Goal: Task Accomplishment & Management: Complete application form

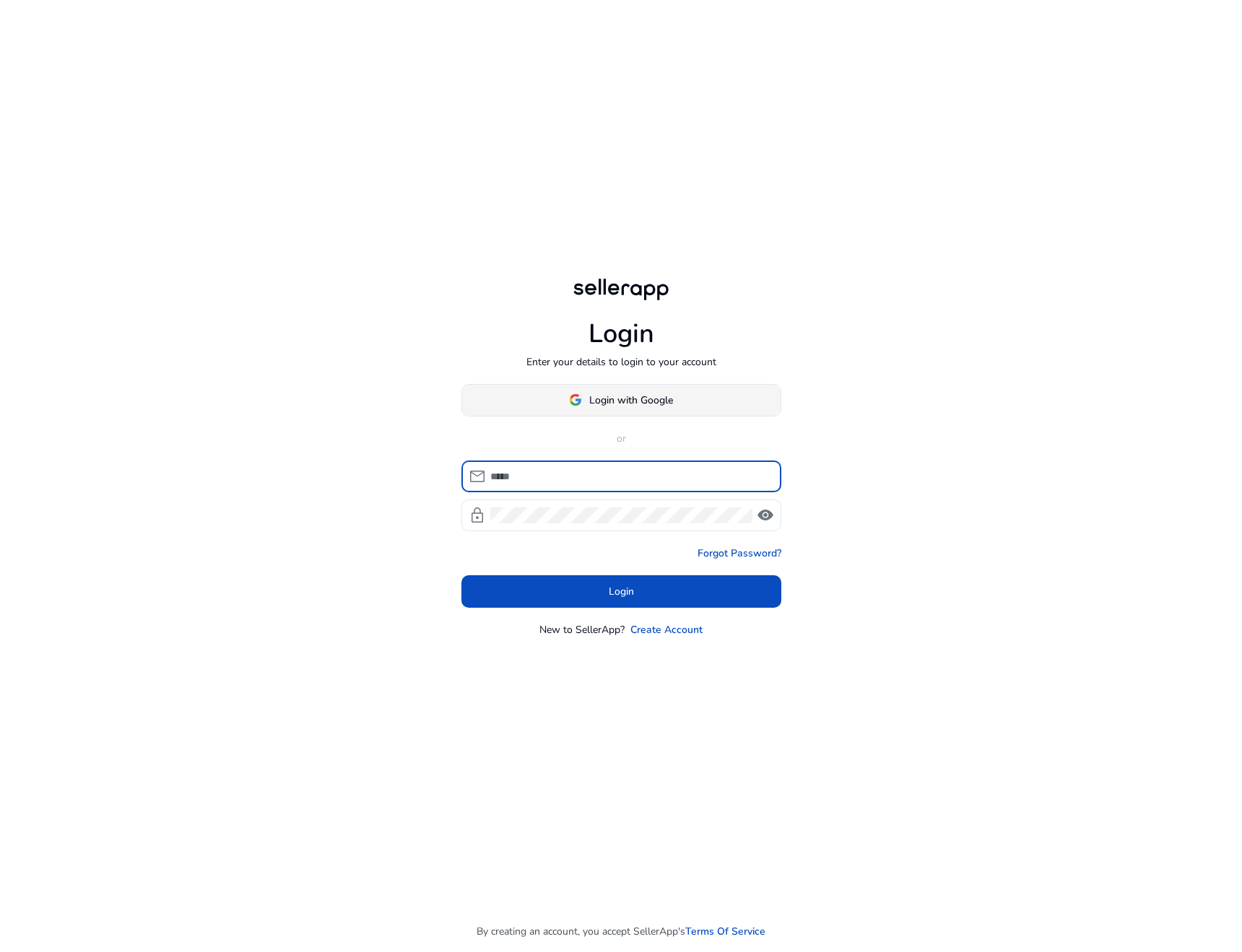
click at [660, 394] on span "Login with Google" at bounding box center [631, 400] width 83 height 15
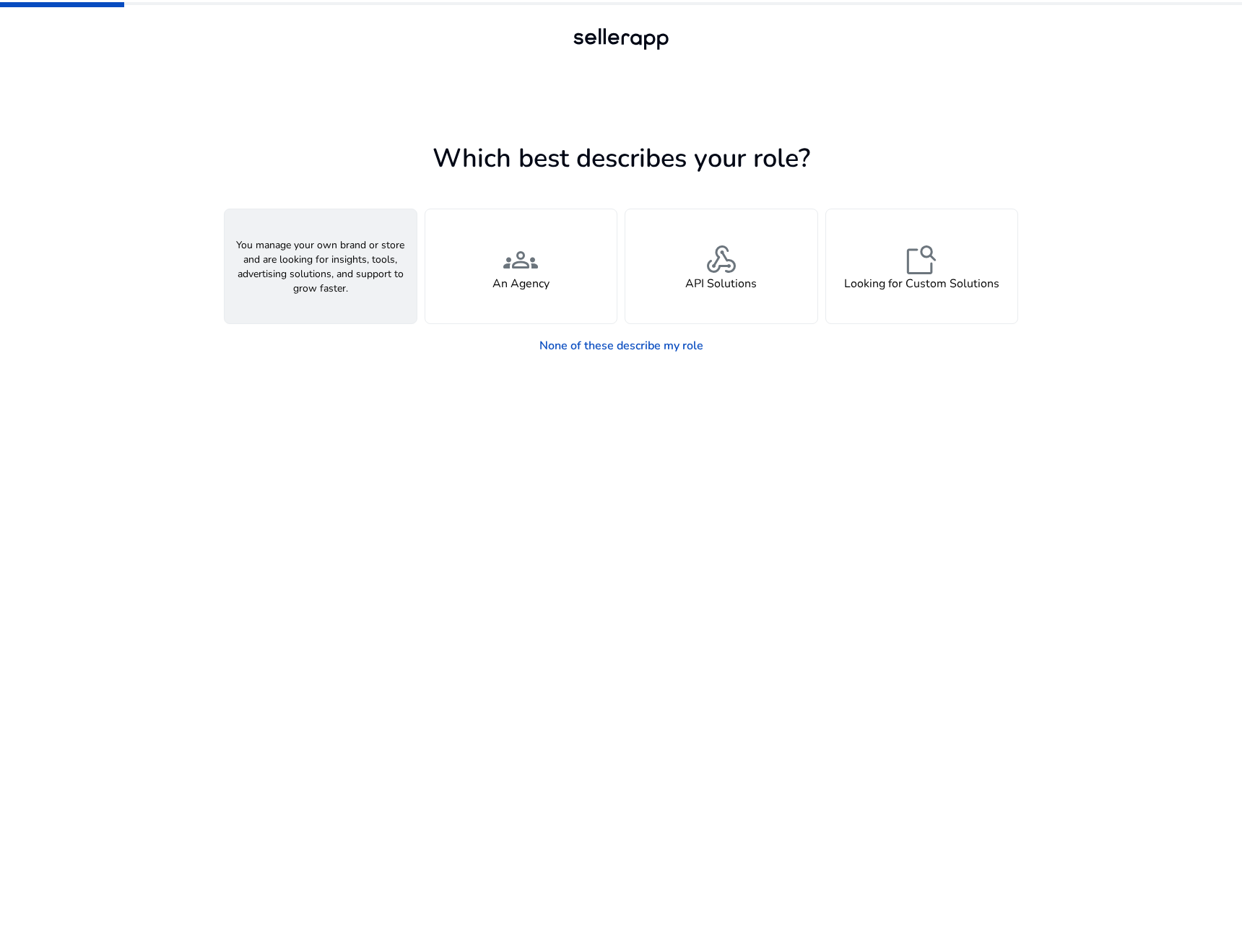
click at [351, 272] on div "person A Seller" at bounding box center [321, 266] width 192 height 114
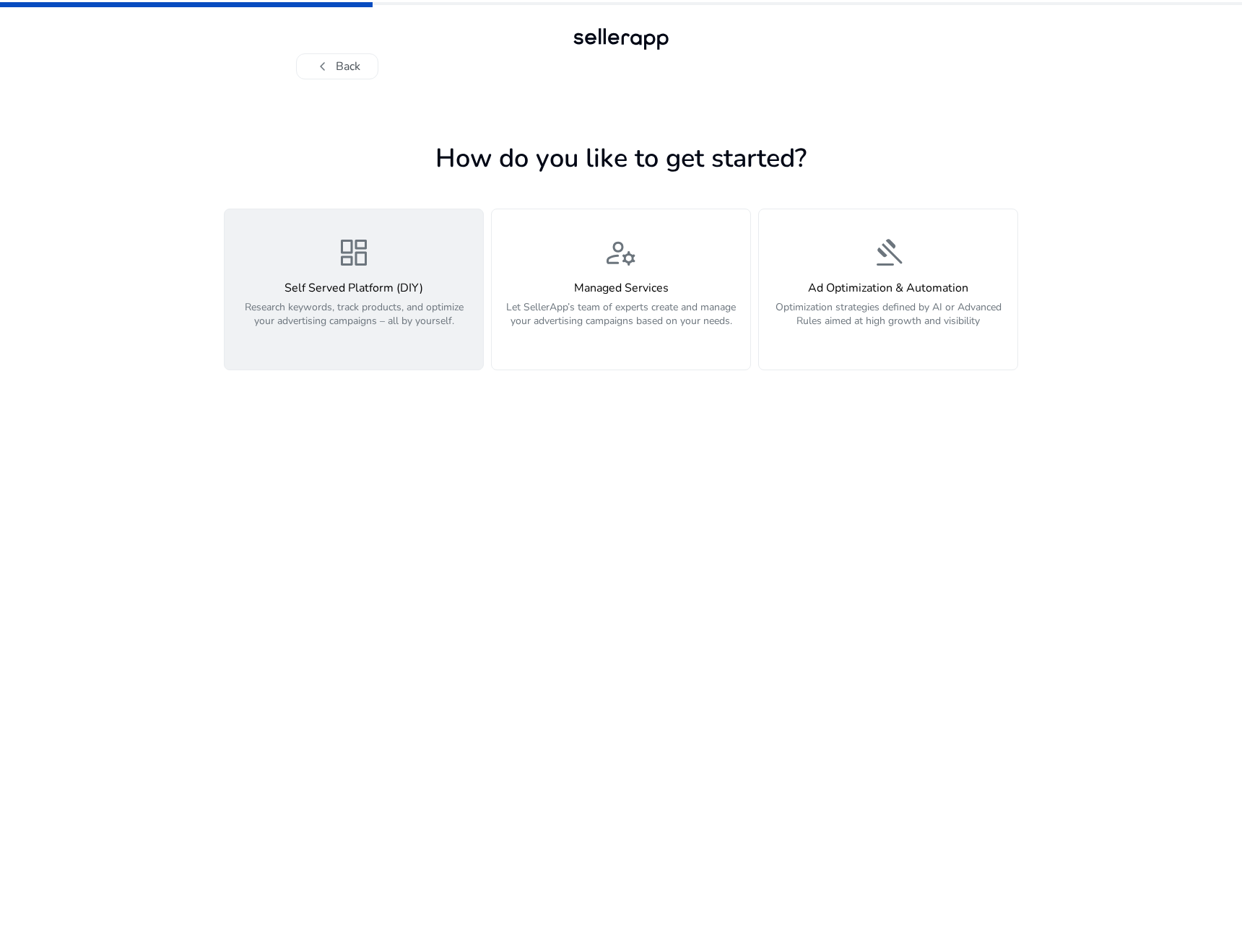
click at [357, 282] on h4 "Self Served Platform (DIY)" at bounding box center [353, 288] width 241 height 14
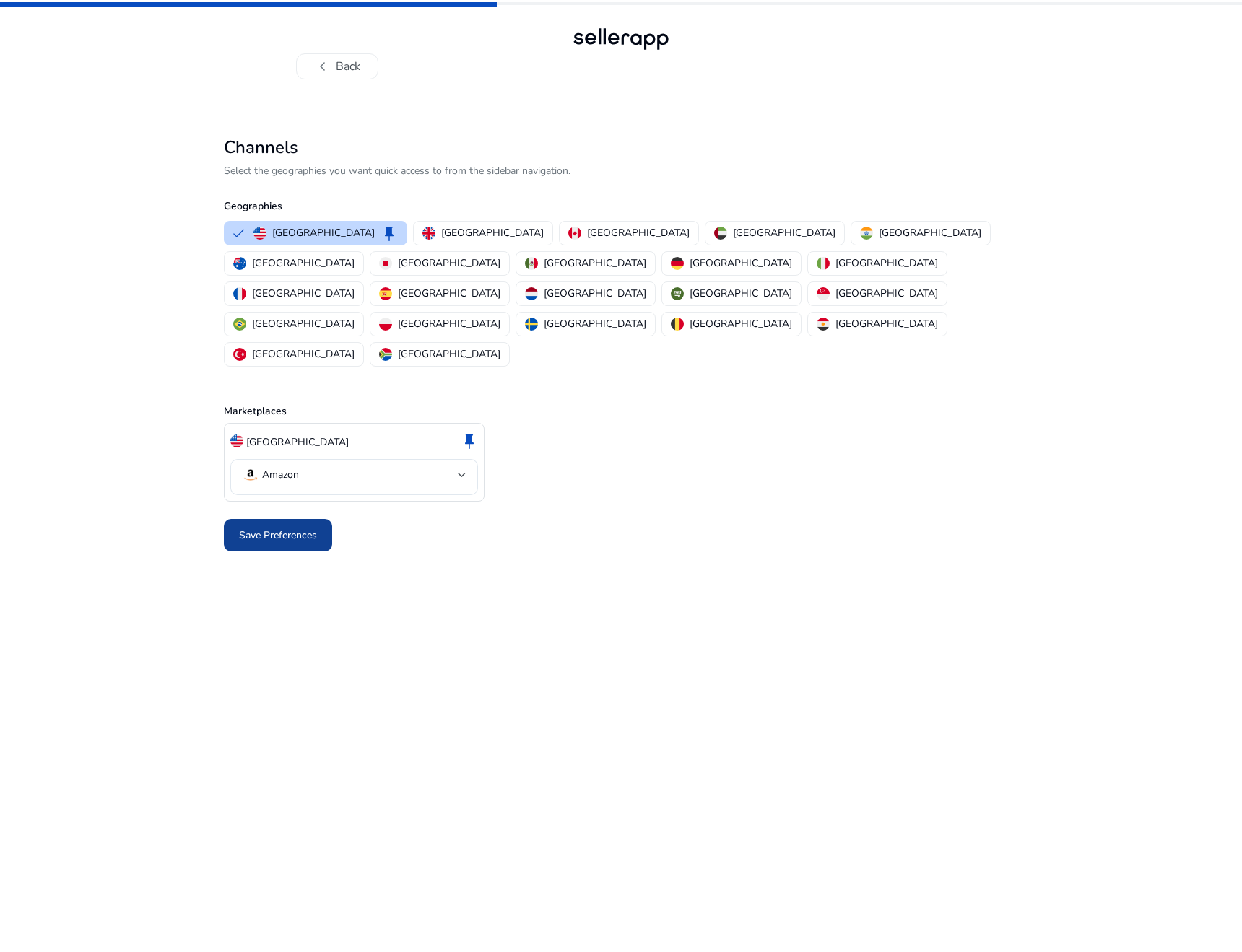
click at [298, 528] on span "Save Preferences" at bounding box center [278, 535] width 78 height 15
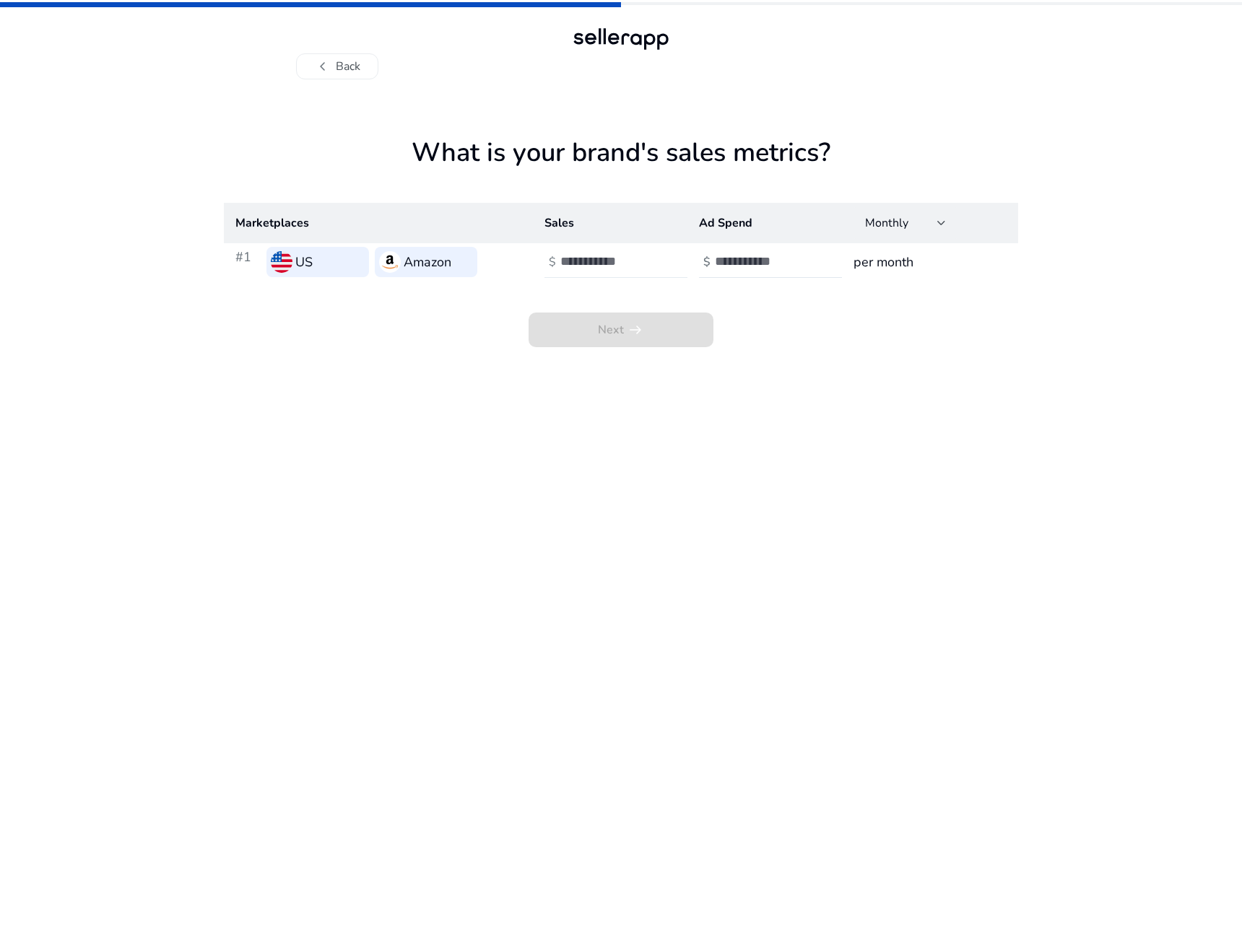
type input "*"
click at [650, 258] on input "*" at bounding box center [609, 262] width 98 height 16
type input "*"
click at [805, 255] on input "*" at bounding box center [764, 262] width 98 height 16
click at [660, 333] on span at bounding box center [621, 330] width 185 height 34
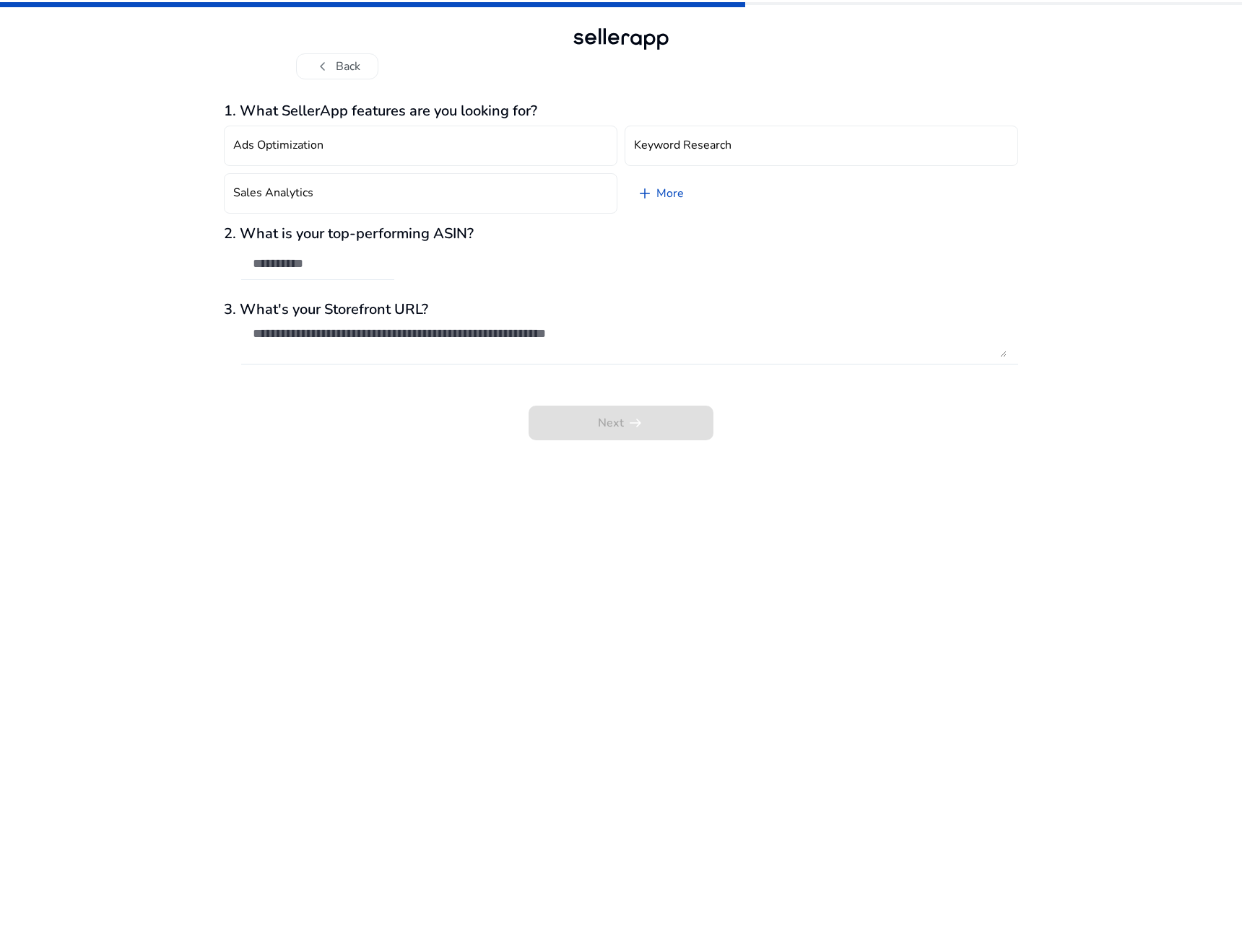
click at [379, 272] on div at bounding box center [317, 264] width 130 height 32
click at [612, 402] on div "Next arrow_right_alt" at bounding box center [621, 413] width 794 height 55
click at [510, 138] on button "Ads Optimization" at bounding box center [420, 146] width 393 height 41
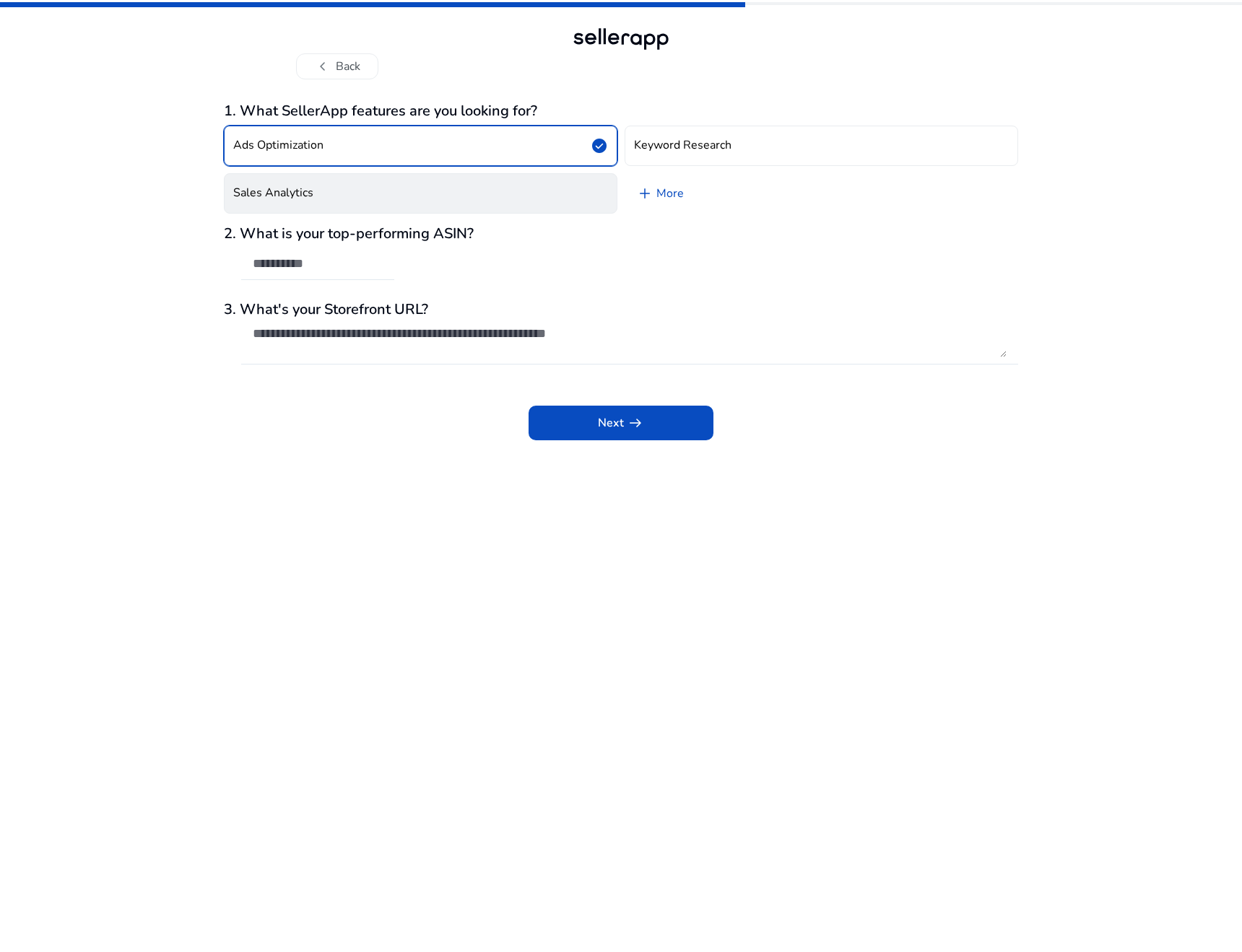
click at [550, 190] on button "Sales Analytics" at bounding box center [420, 193] width 393 height 41
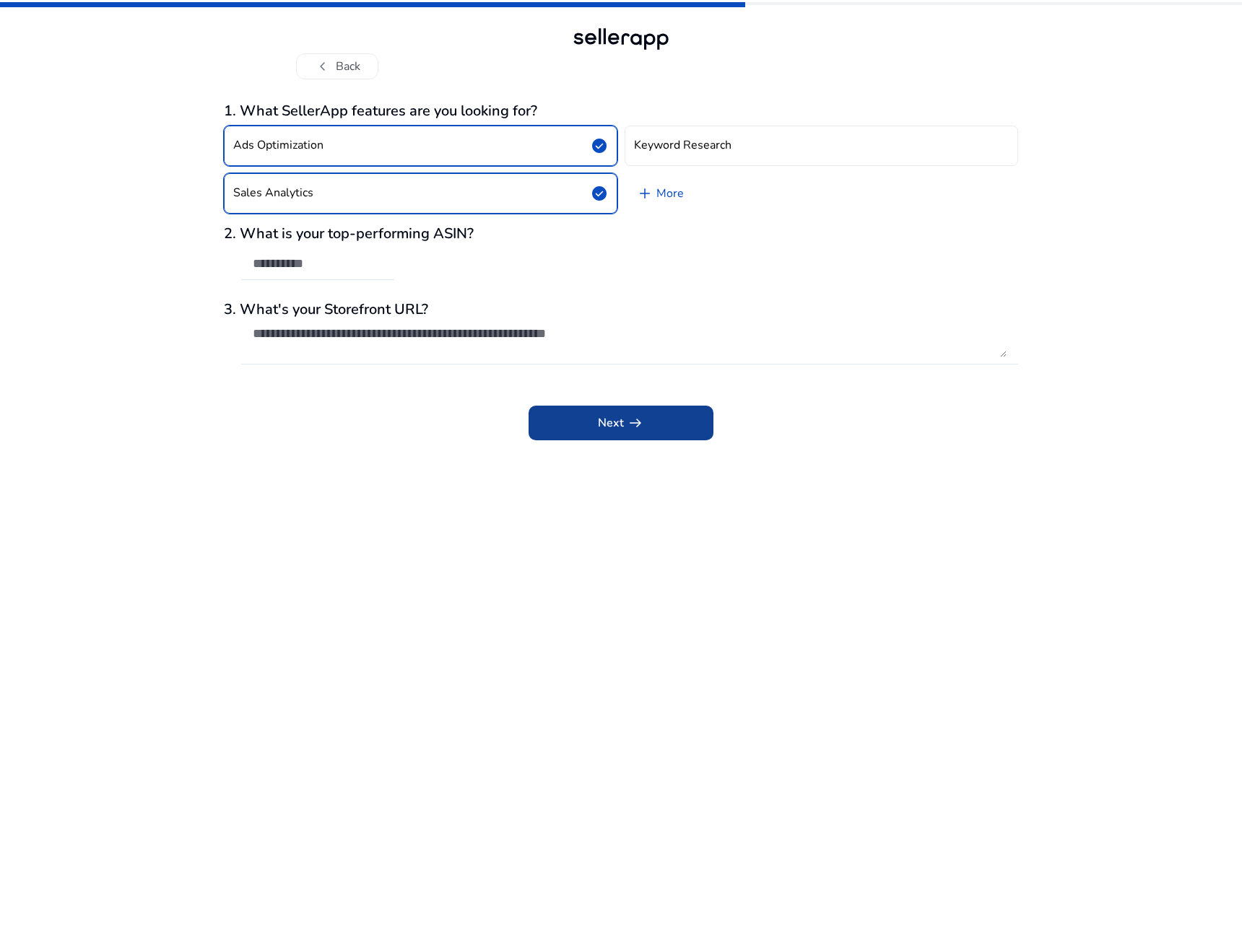
click at [679, 428] on span at bounding box center [621, 423] width 185 height 34
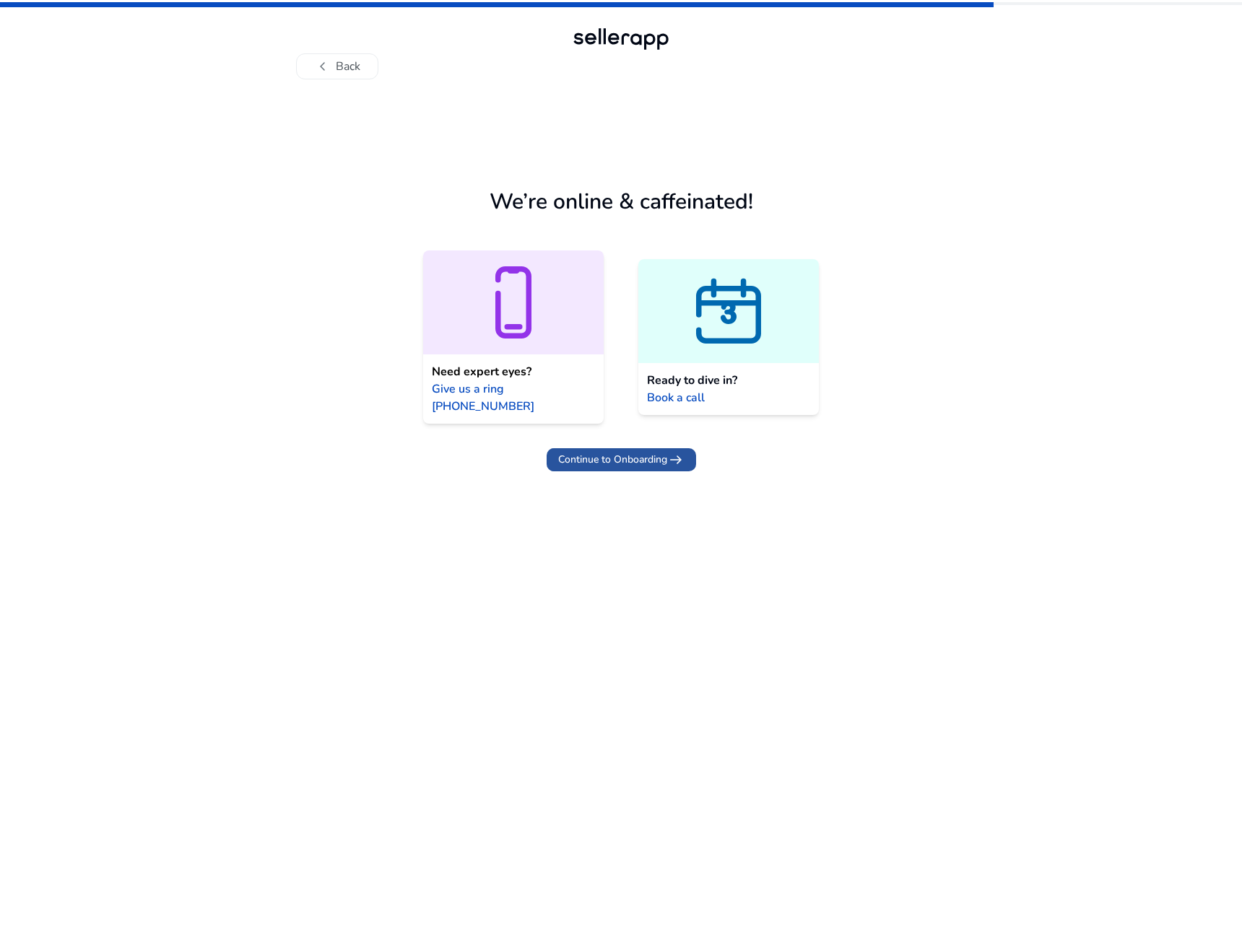
click at [649, 452] on span "Continue to Onboarding" at bounding box center [612, 459] width 109 height 15
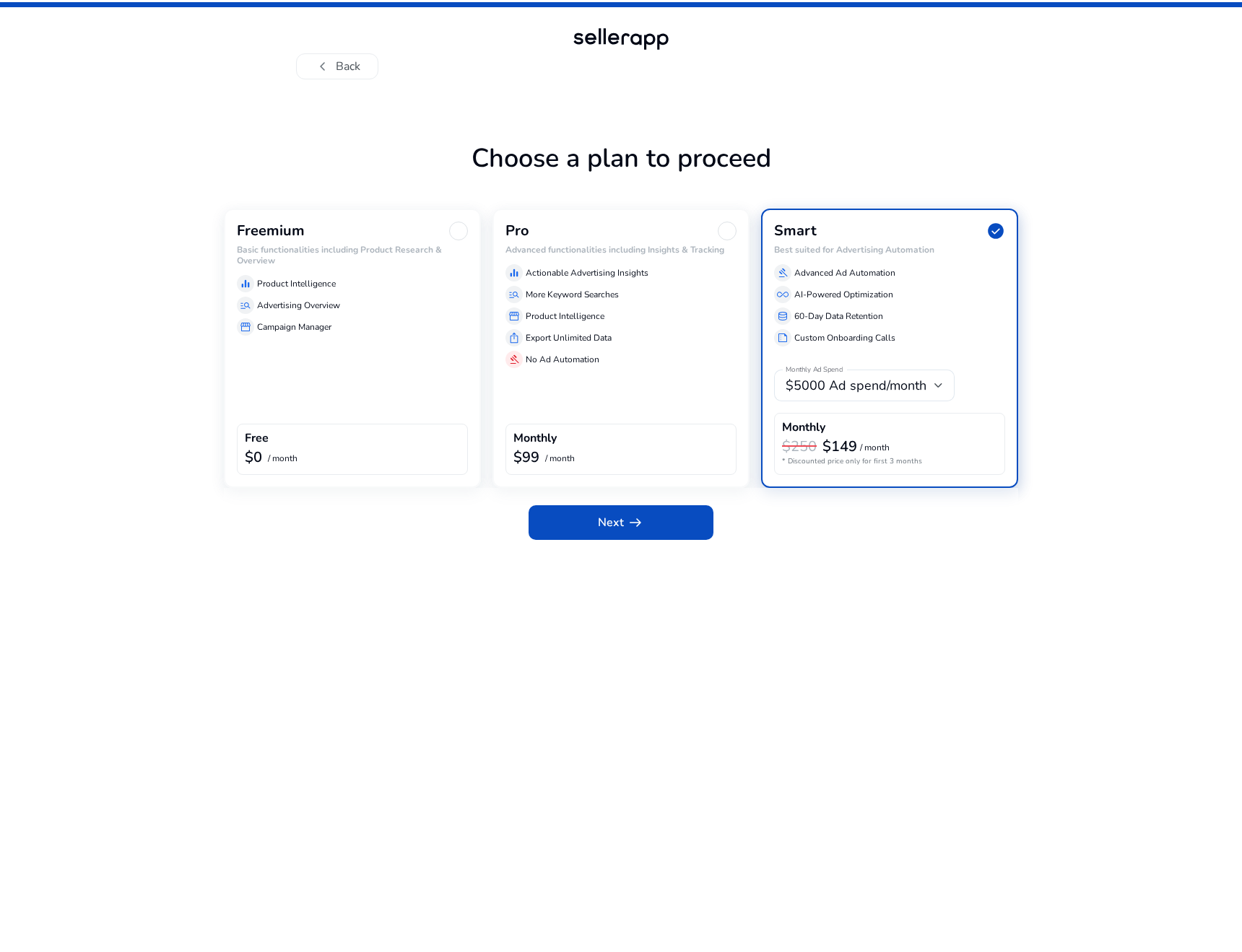
click at [384, 449] on div "$0 / month" at bounding box center [351, 458] width 215 height 19
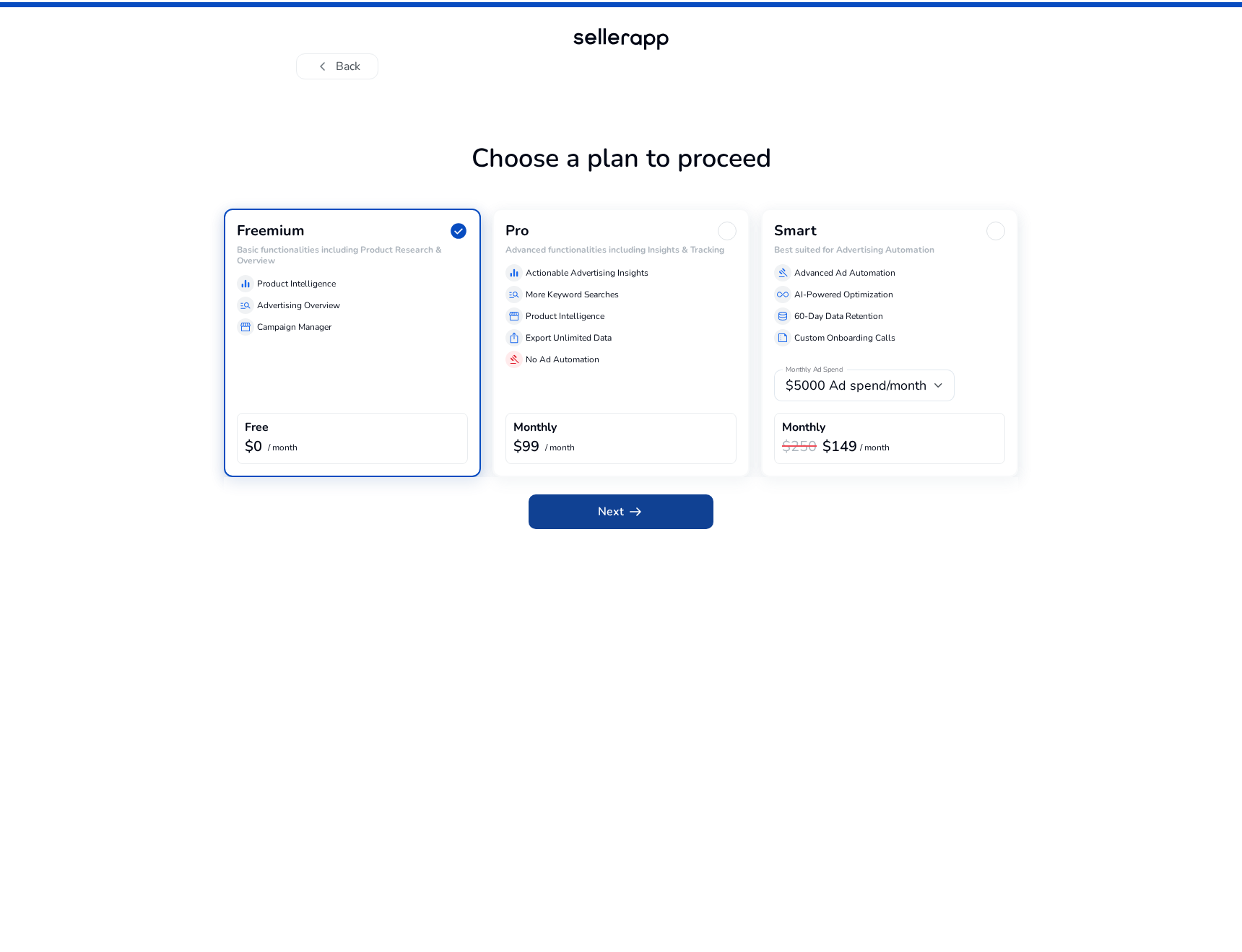
click at [660, 524] on span at bounding box center [621, 512] width 185 height 34
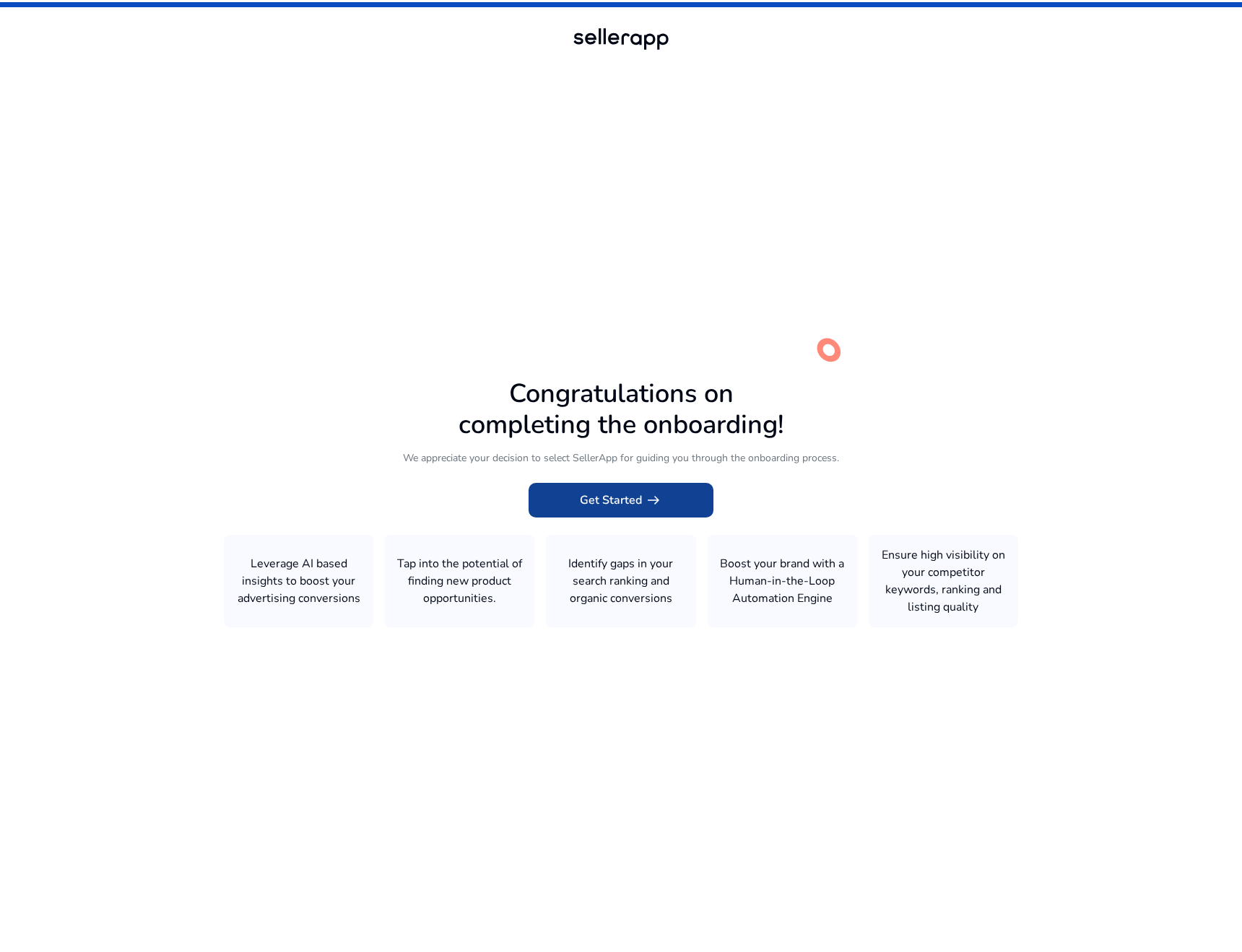
click at [628, 493] on span "Get Started arrow_right_alt" at bounding box center [621, 500] width 82 height 17
